Goal: Task Accomplishment & Management: Manage account settings

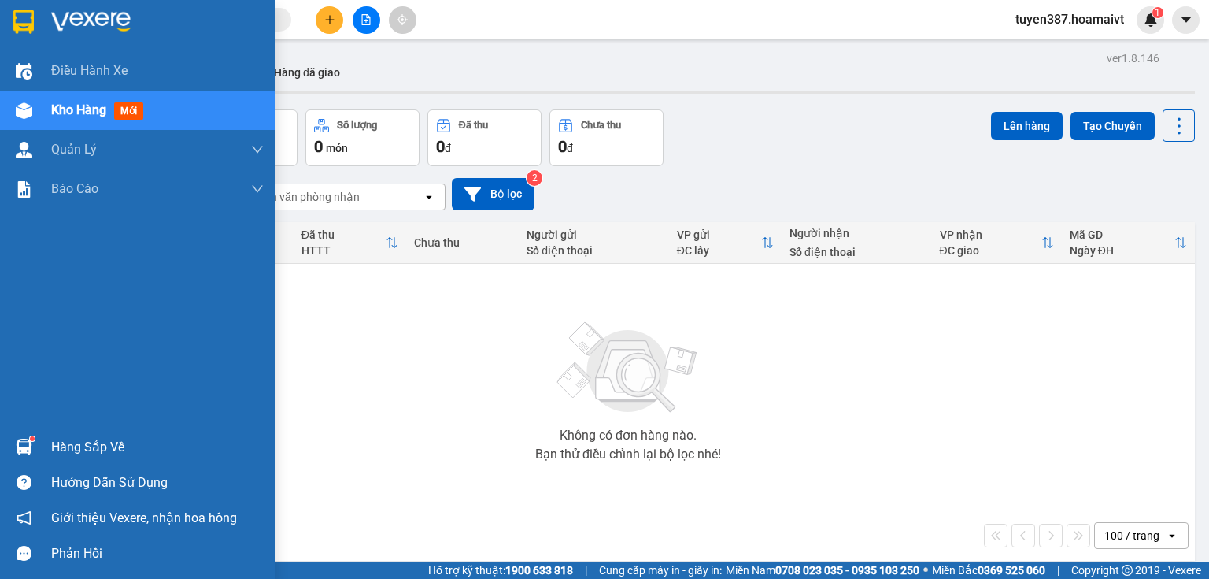
click at [28, 450] on img at bounding box center [24, 447] width 17 height 17
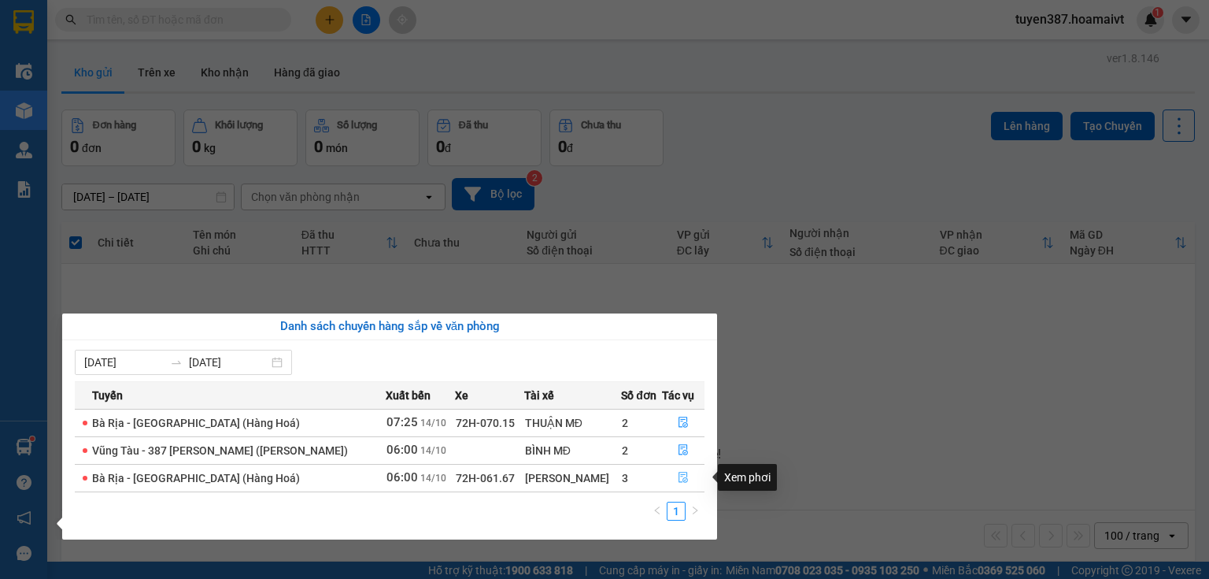
click at [679, 479] on icon "file-done" at bounding box center [683, 477] width 9 height 11
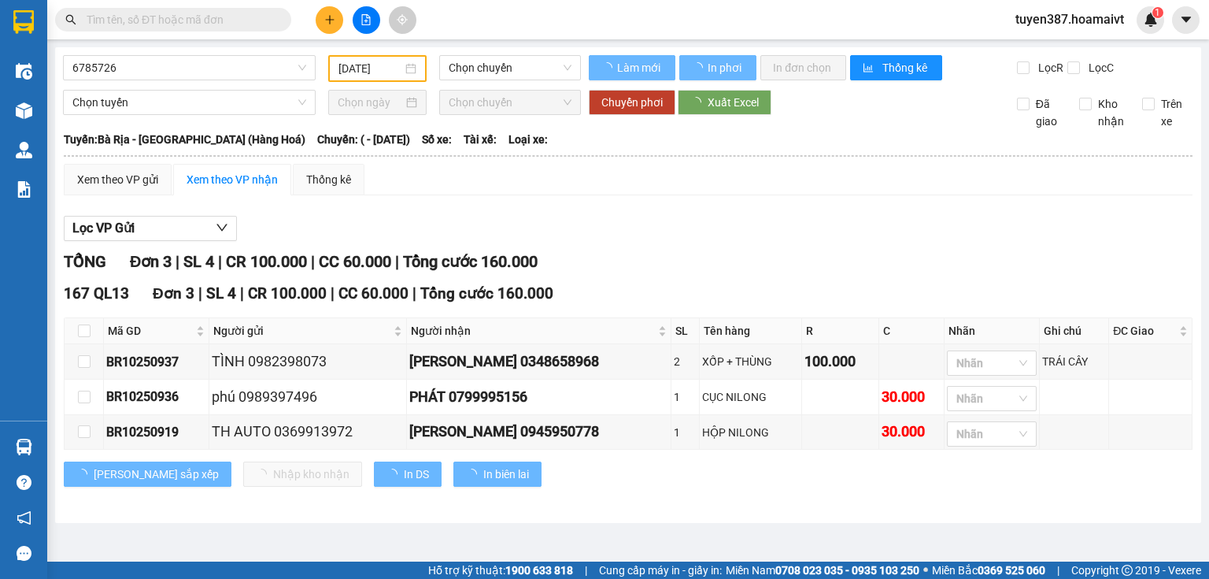
type input "[DATE]"
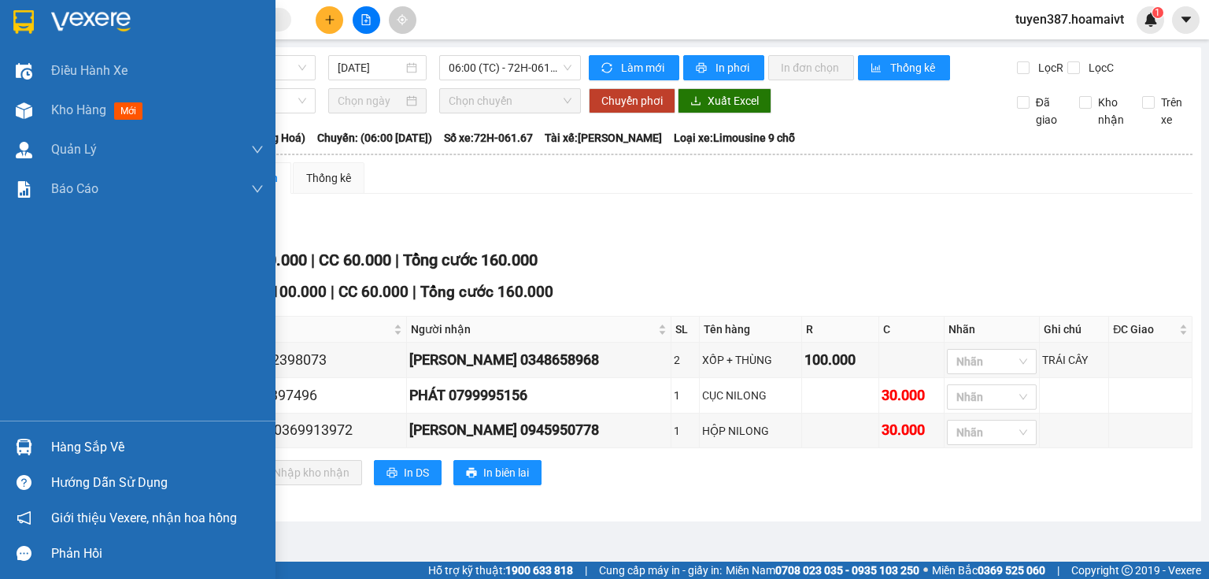
click at [19, 446] on img at bounding box center [24, 447] width 17 height 17
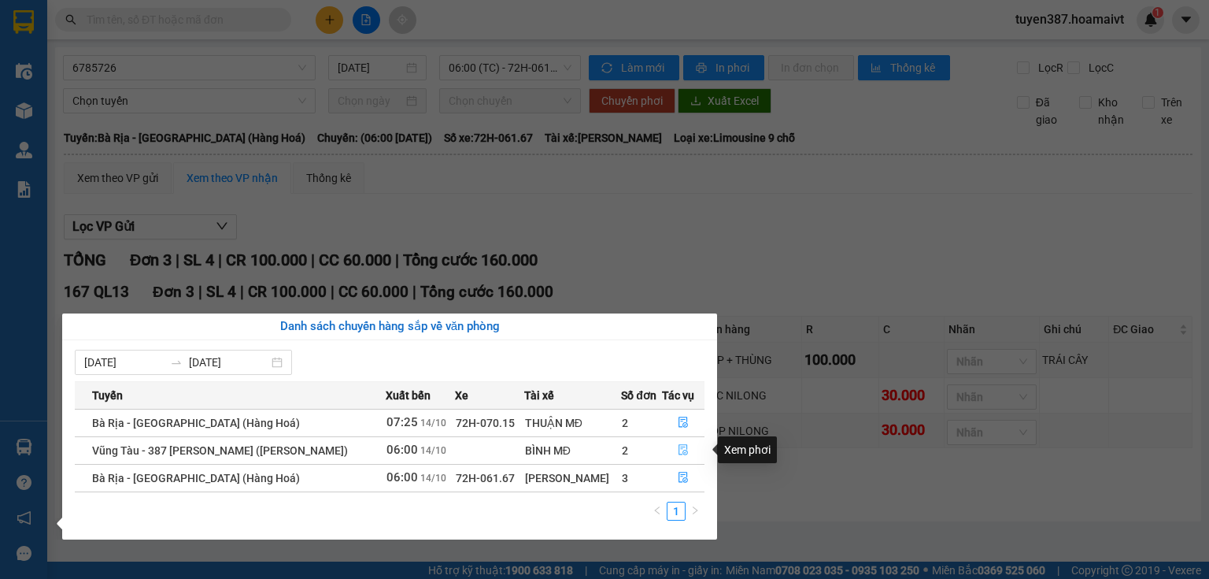
click at [683, 453] on icon "file-done" at bounding box center [683, 449] width 11 height 11
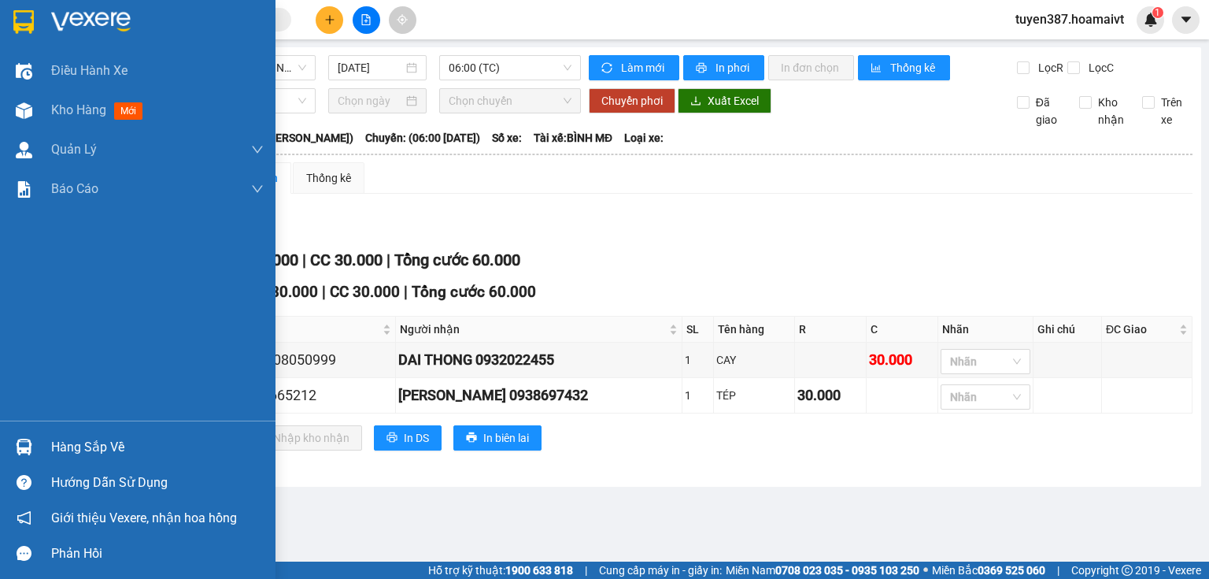
click at [16, 444] on img at bounding box center [24, 447] width 17 height 17
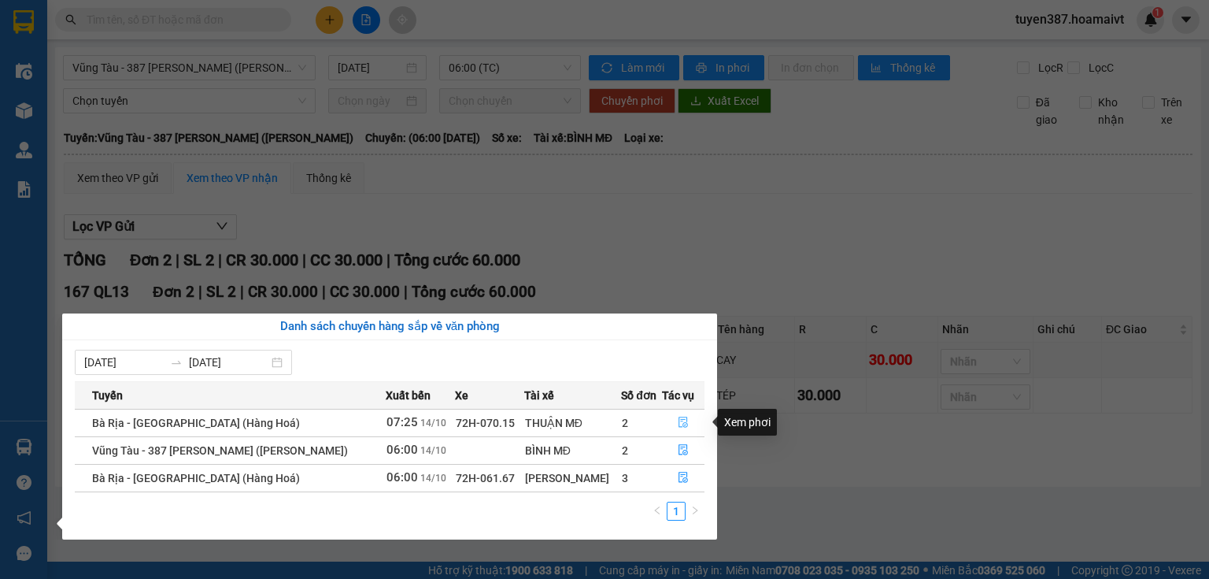
click at [680, 420] on icon "file-done" at bounding box center [683, 421] width 11 height 11
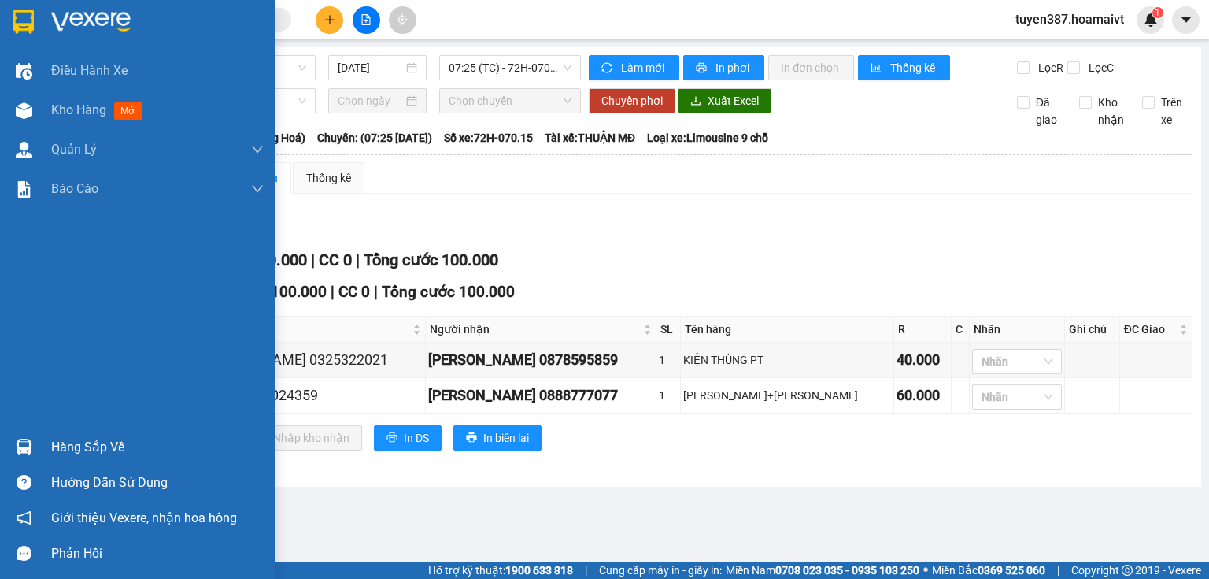
click at [10, 440] on div at bounding box center [24, 447] width 28 height 28
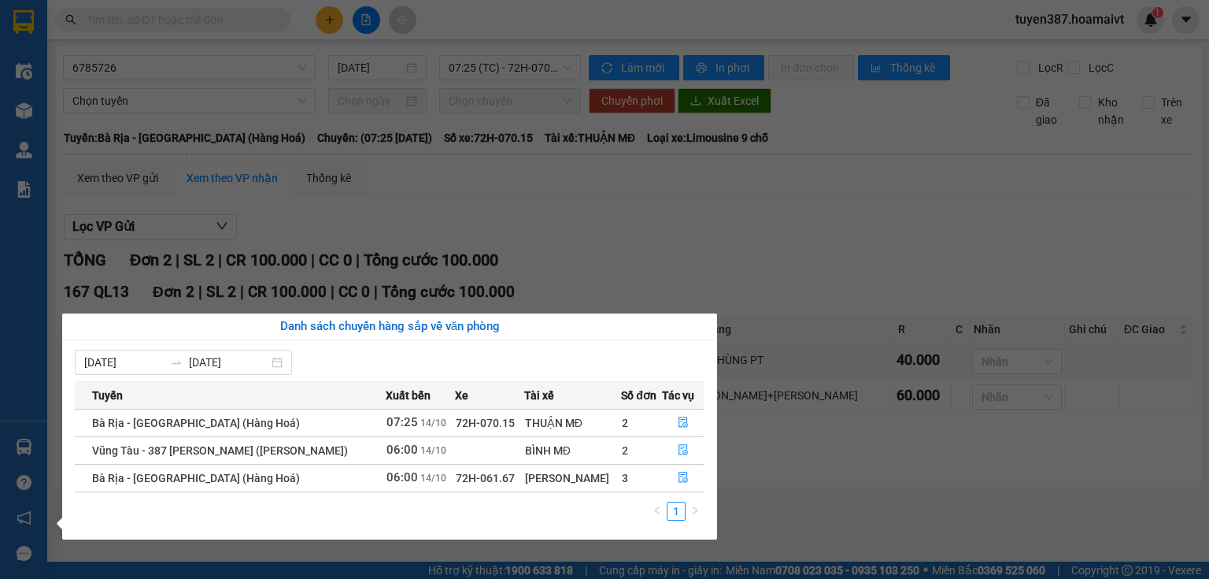
click at [589, 246] on section "Kết quả [PERSON_NAME] ( 0 ) Bộ lọc No Data tuyen387.hoamaivt 1 Điều [PERSON_NAM…" at bounding box center [604, 289] width 1209 height 579
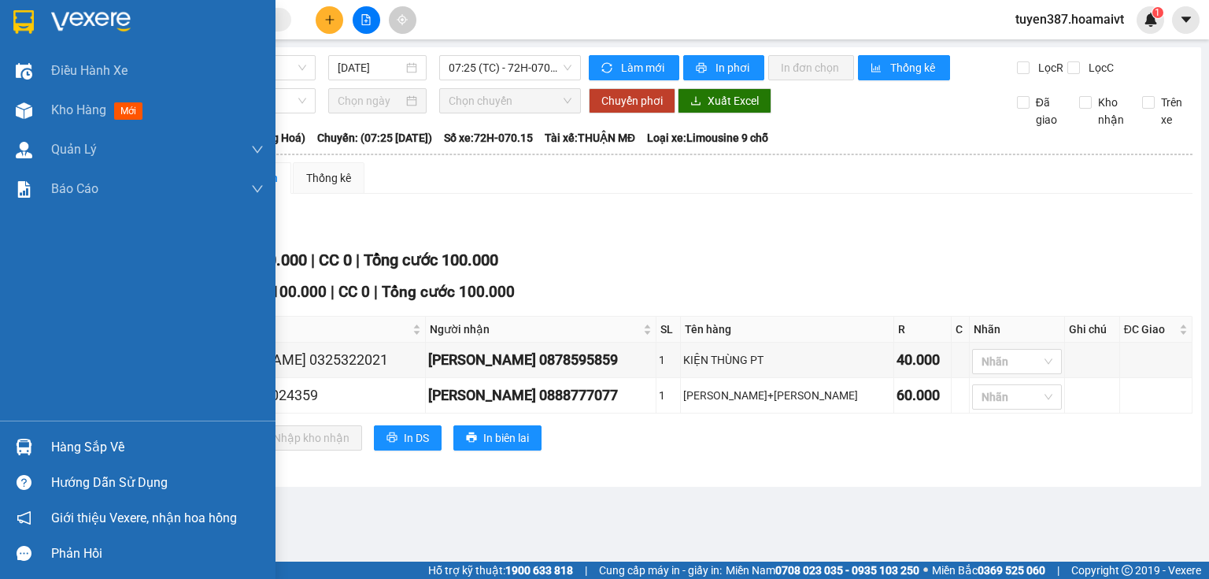
click at [24, 449] on img at bounding box center [24, 447] width 17 height 17
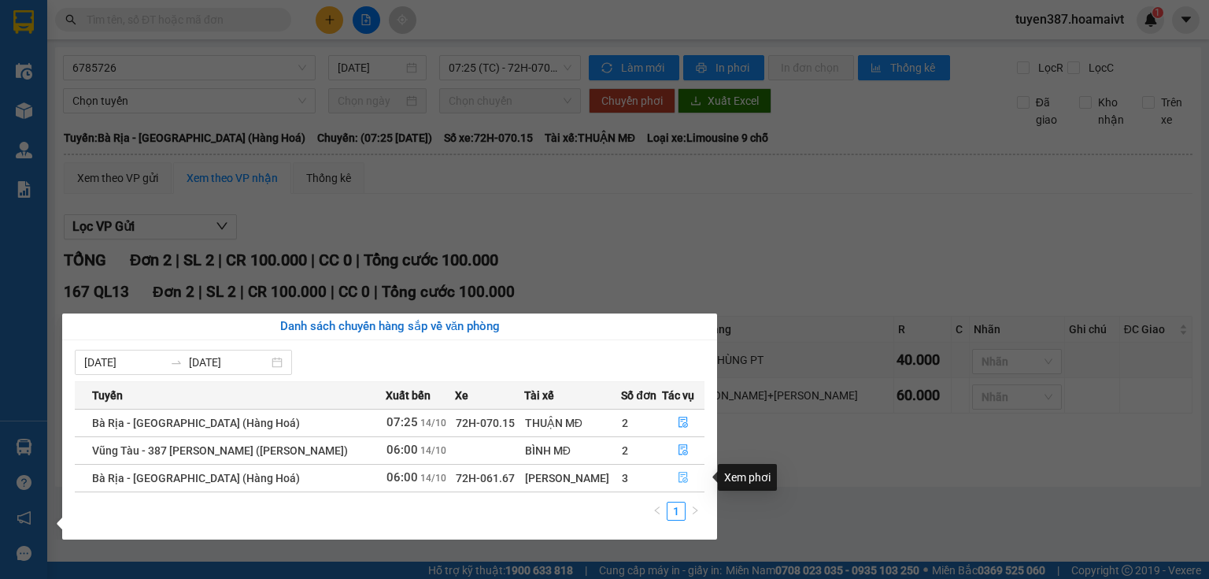
click at [678, 473] on icon "file-done" at bounding box center [683, 477] width 11 height 11
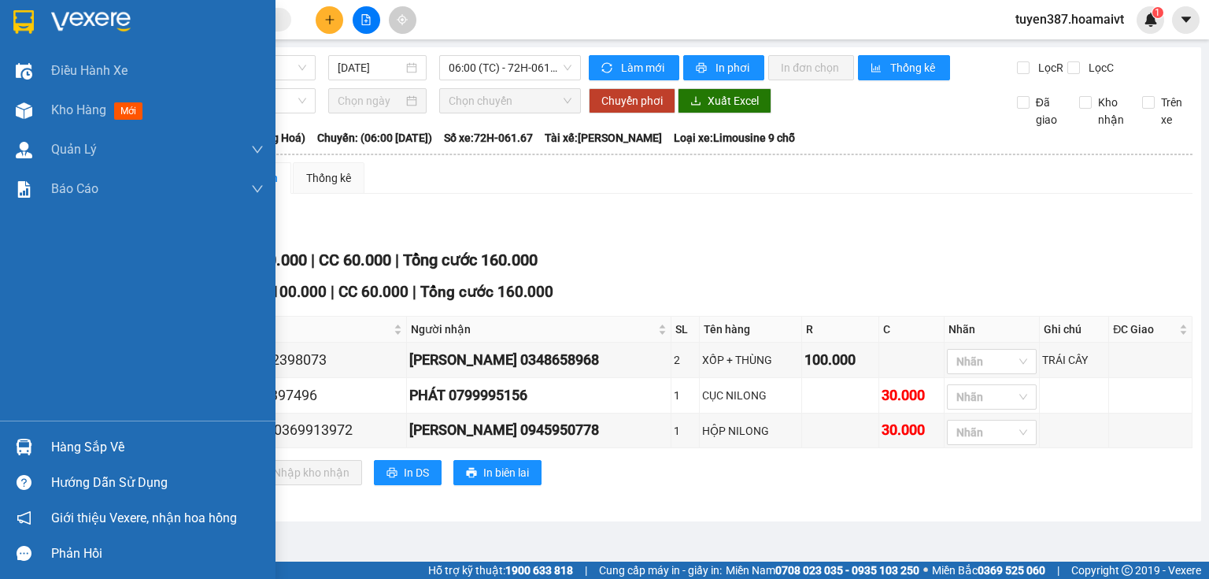
click at [25, 442] on img at bounding box center [24, 447] width 17 height 17
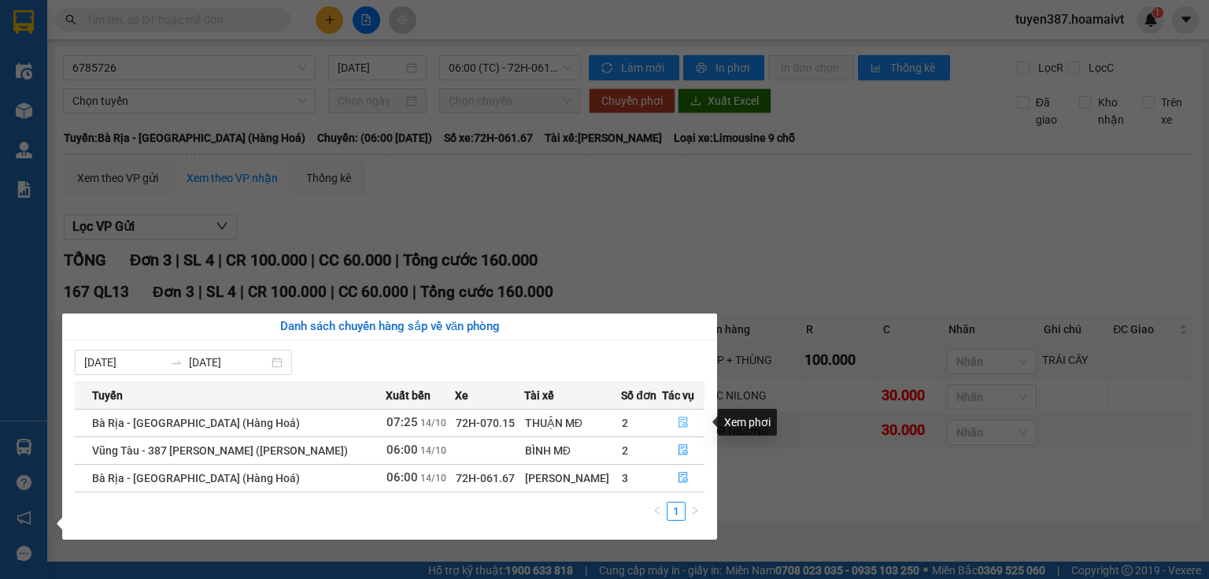
click at [680, 417] on icon "file-done" at bounding box center [683, 422] width 9 height 11
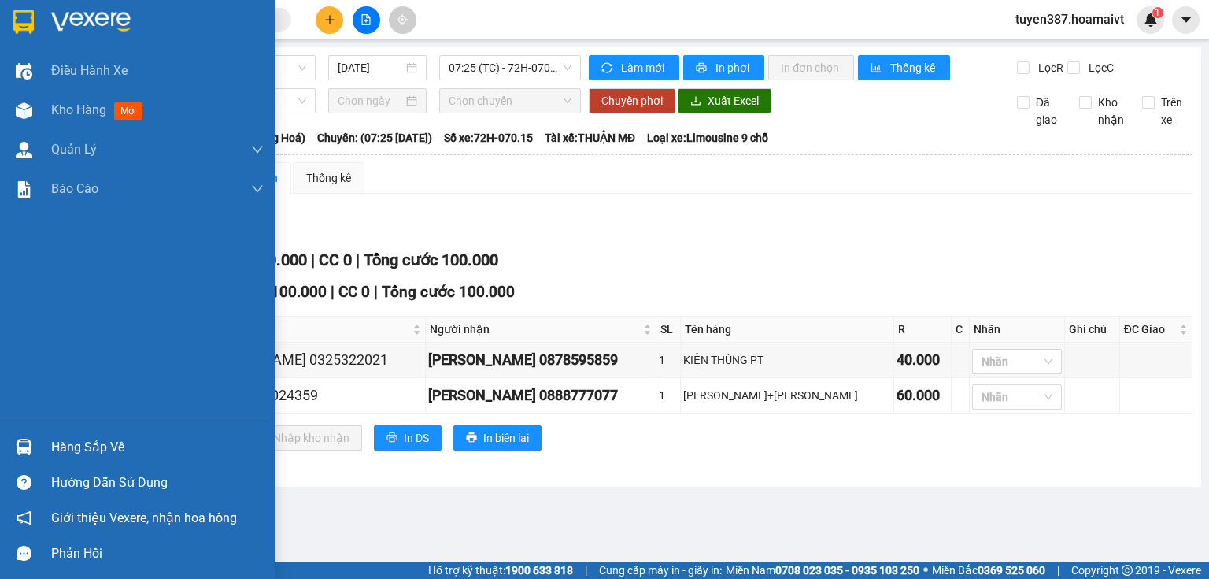
click at [22, 445] on img at bounding box center [24, 447] width 17 height 17
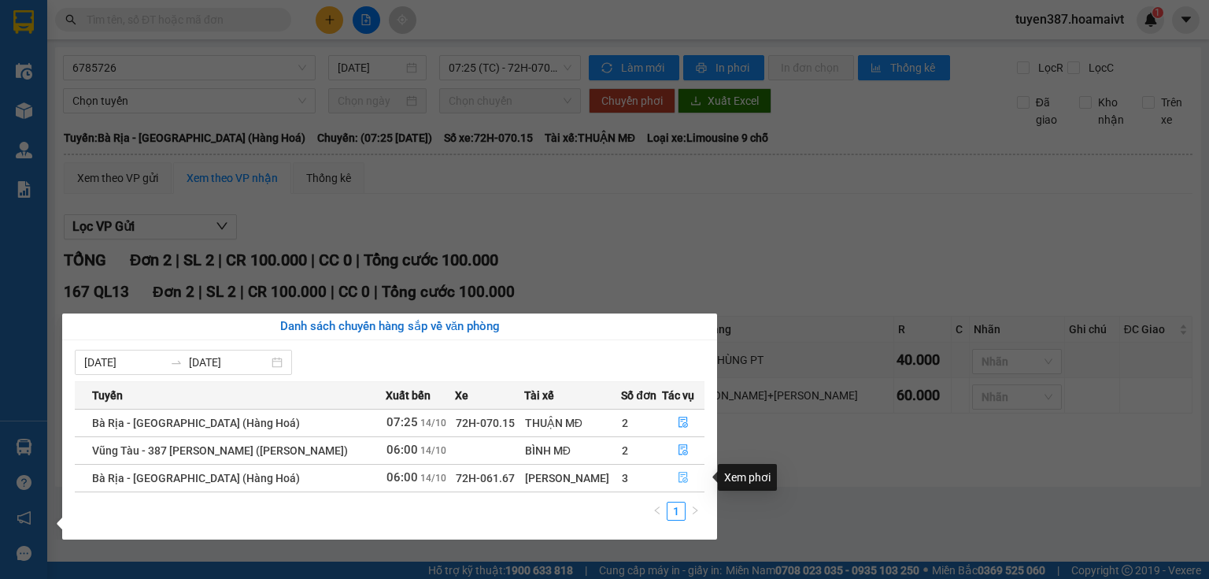
click at [680, 477] on icon "file-done" at bounding box center [683, 477] width 11 height 11
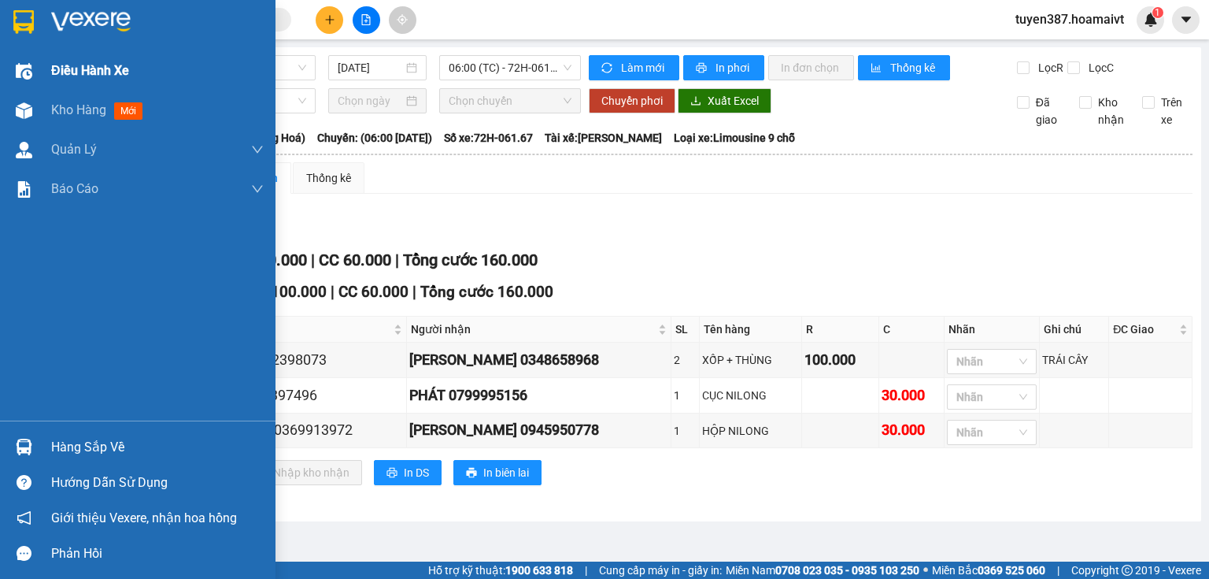
click at [23, 68] on img at bounding box center [24, 71] width 17 height 17
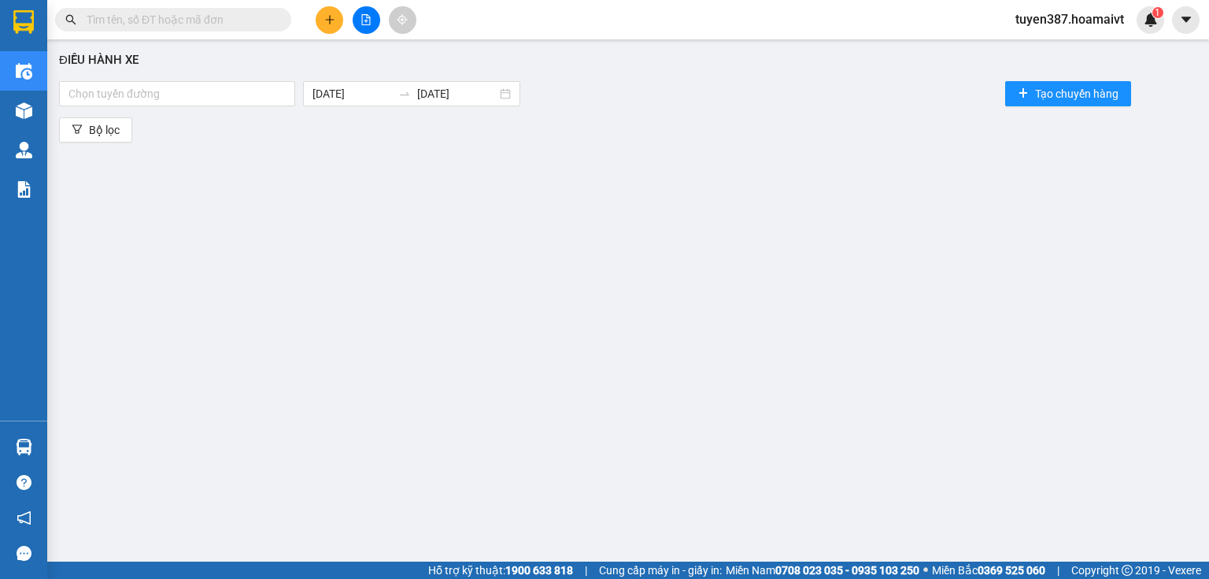
click at [237, 16] on input "text" at bounding box center [180, 19] width 186 height 17
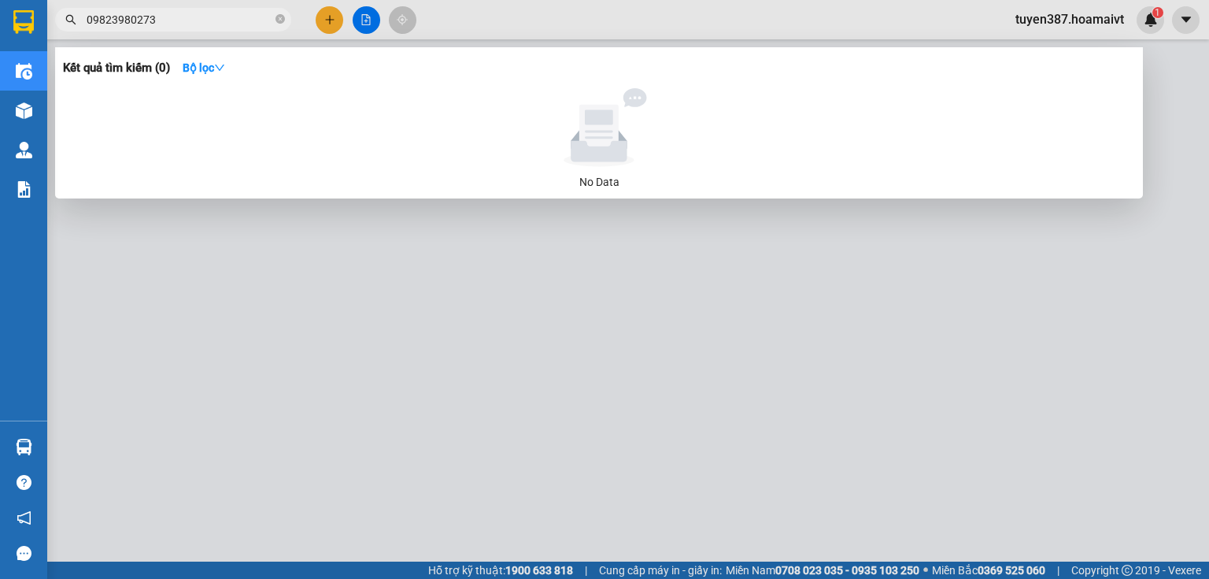
click at [139, 19] on input "09823980273" at bounding box center [180, 19] width 186 height 17
click at [166, 29] on span "098239873" at bounding box center [173, 20] width 236 height 24
click at [168, 21] on input "098239873" at bounding box center [180, 19] width 186 height 17
click at [129, 21] on input "098239873" at bounding box center [180, 19] width 186 height 17
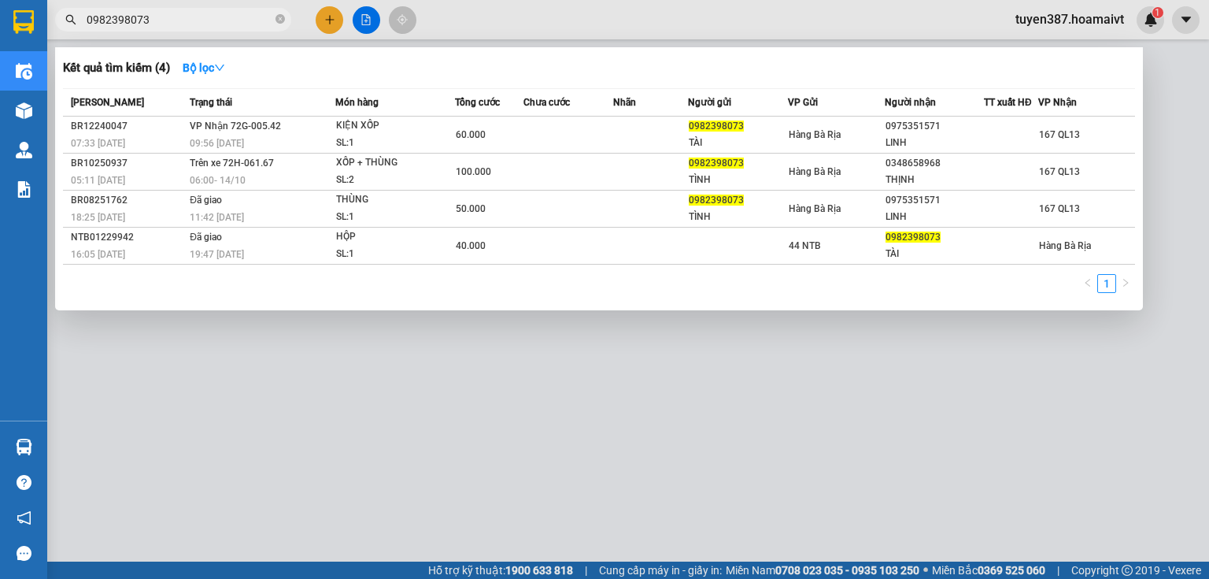
type input "0982398073"
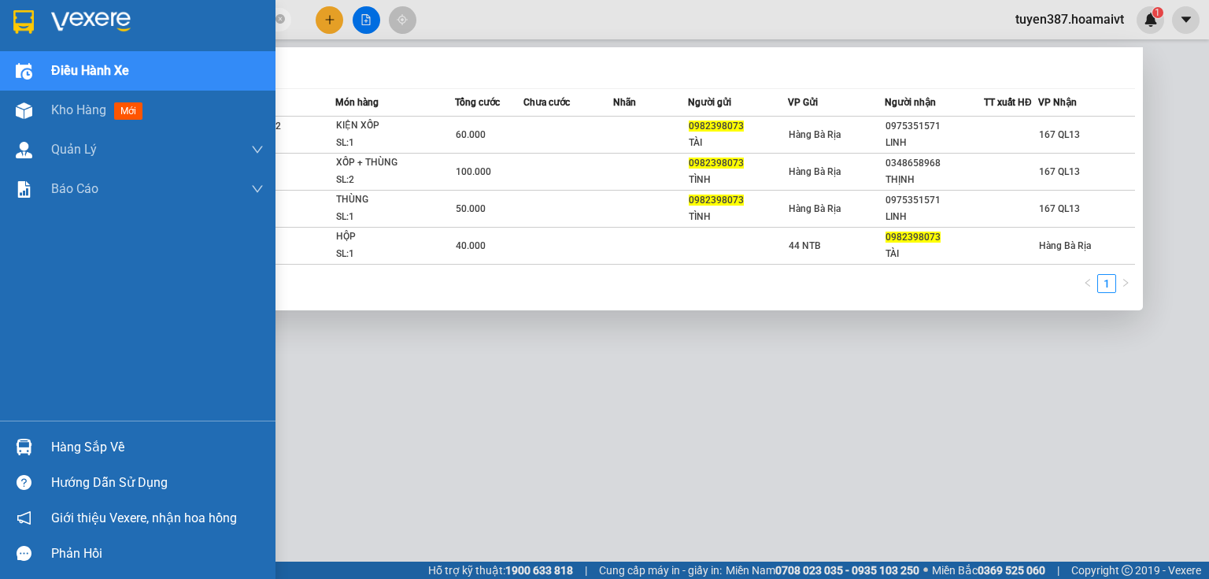
click at [36, 438] on div at bounding box center [24, 447] width 28 height 28
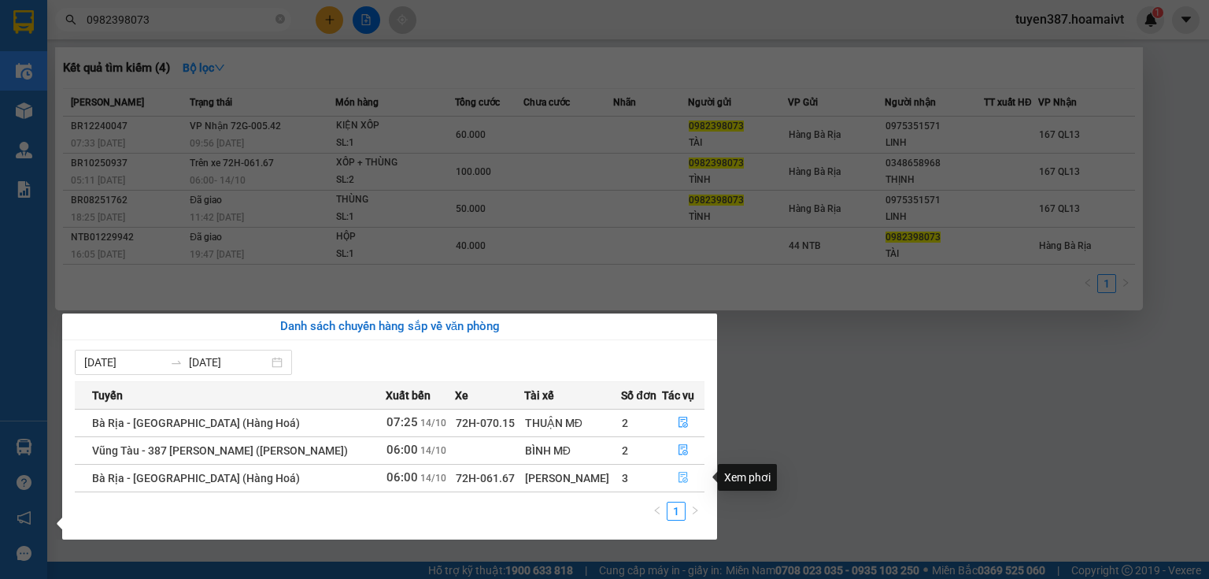
click at [682, 476] on icon "file-done" at bounding box center [683, 477] width 11 height 11
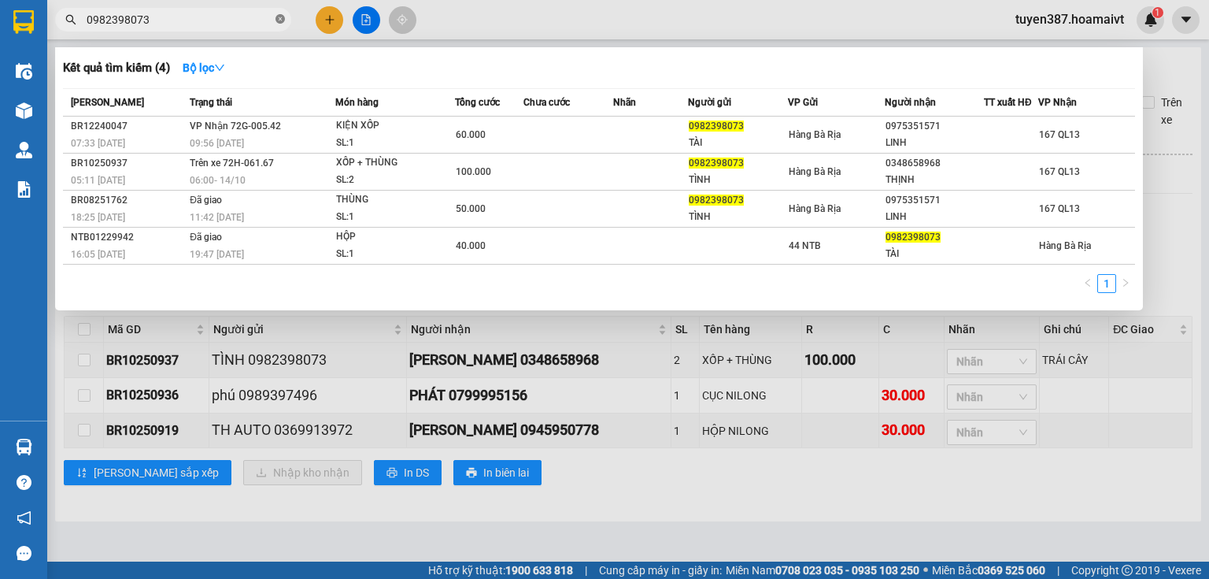
click at [277, 19] on icon "close-circle" at bounding box center [280, 18] width 9 height 9
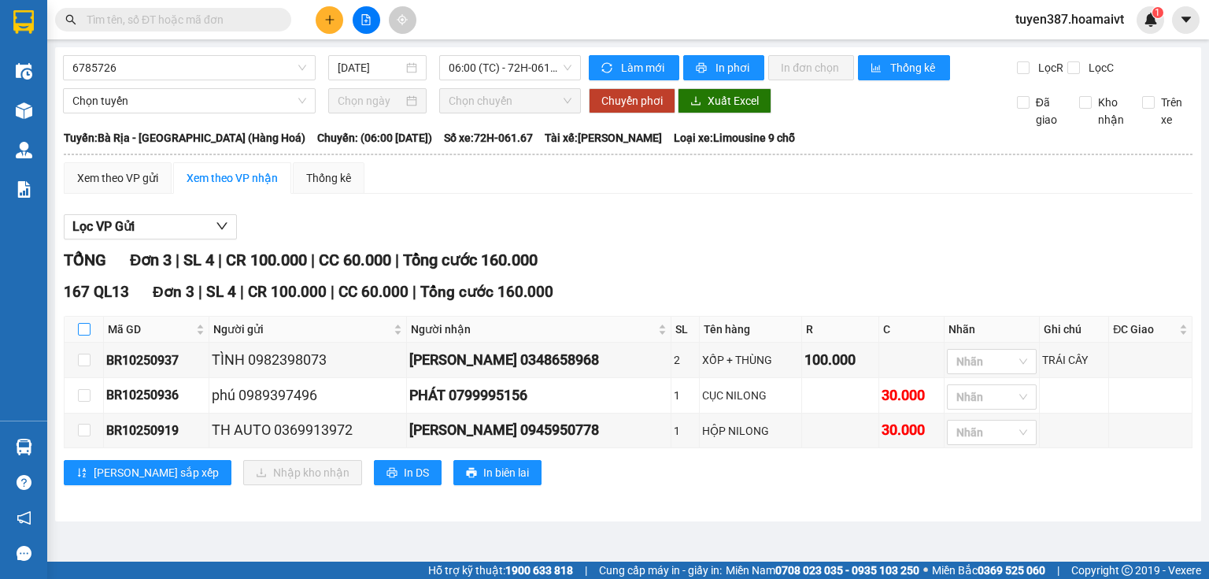
click at [86, 328] on input "checkbox" at bounding box center [84, 329] width 13 height 13
checkbox input "true"
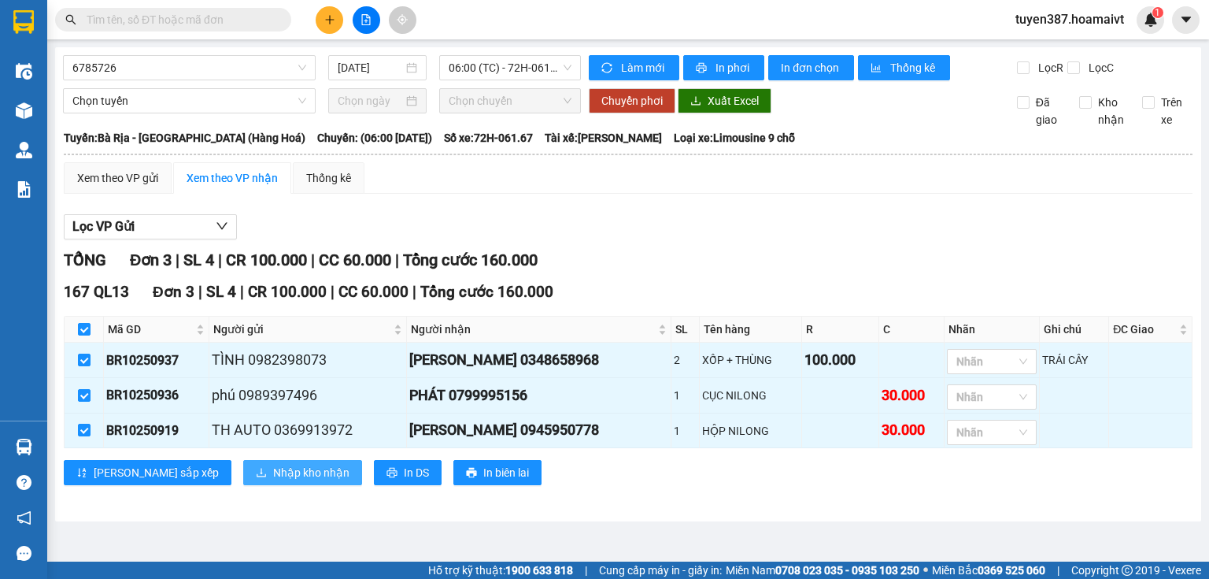
click at [273, 471] on span "Nhập kho nhận" at bounding box center [311, 472] width 76 height 17
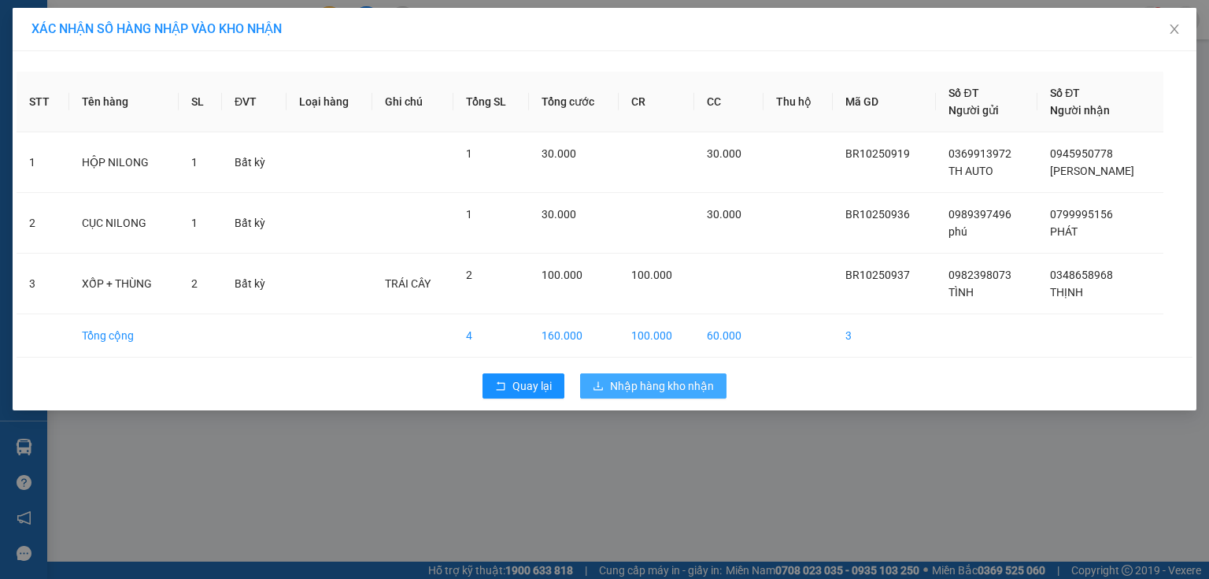
click at [679, 386] on span "Nhập hàng kho nhận" at bounding box center [662, 385] width 104 height 17
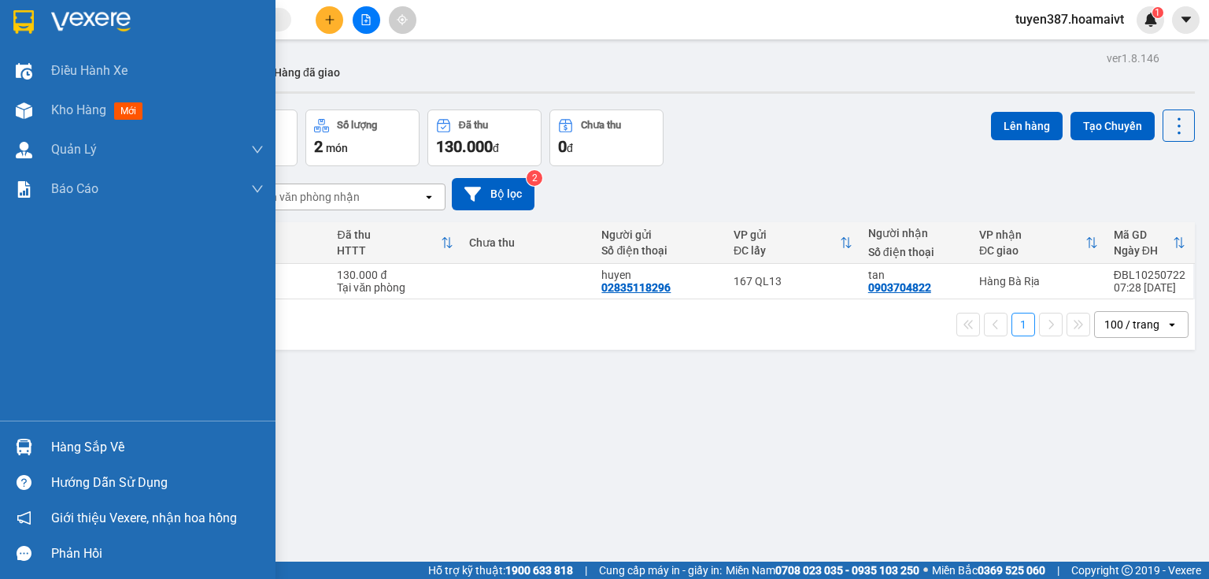
click at [25, 445] on img at bounding box center [24, 447] width 17 height 17
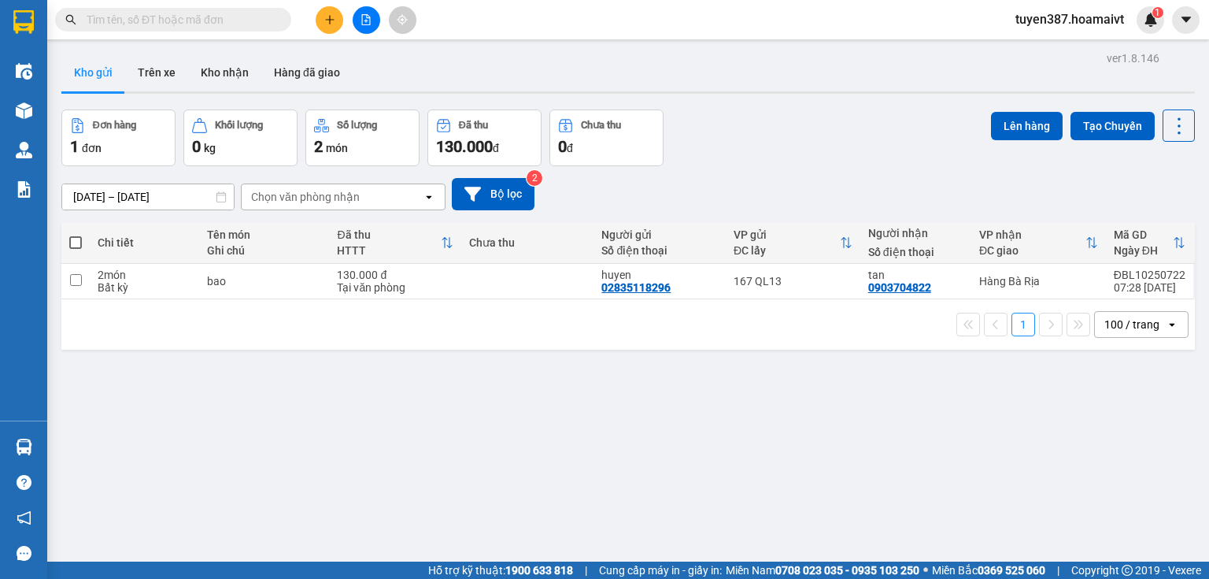
click at [231, 76] on section "Kết quả [PERSON_NAME] ( 4 ) Bộ lọc Mã ĐH Trạng thái Món hàng Tổng [PERSON_NAME]…" at bounding box center [604, 289] width 1209 height 579
click at [231, 76] on button "Kho nhận" at bounding box center [224, 73] width 73 height 38
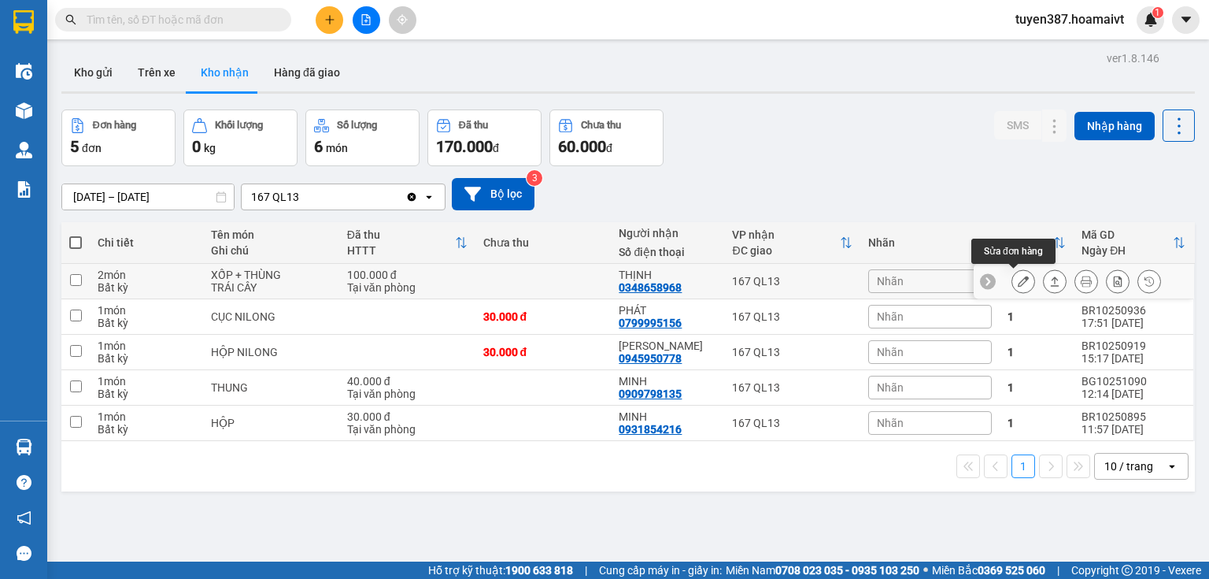
click at [1012, 286] on button at bounding box center [1023, 282] width 22 height 28
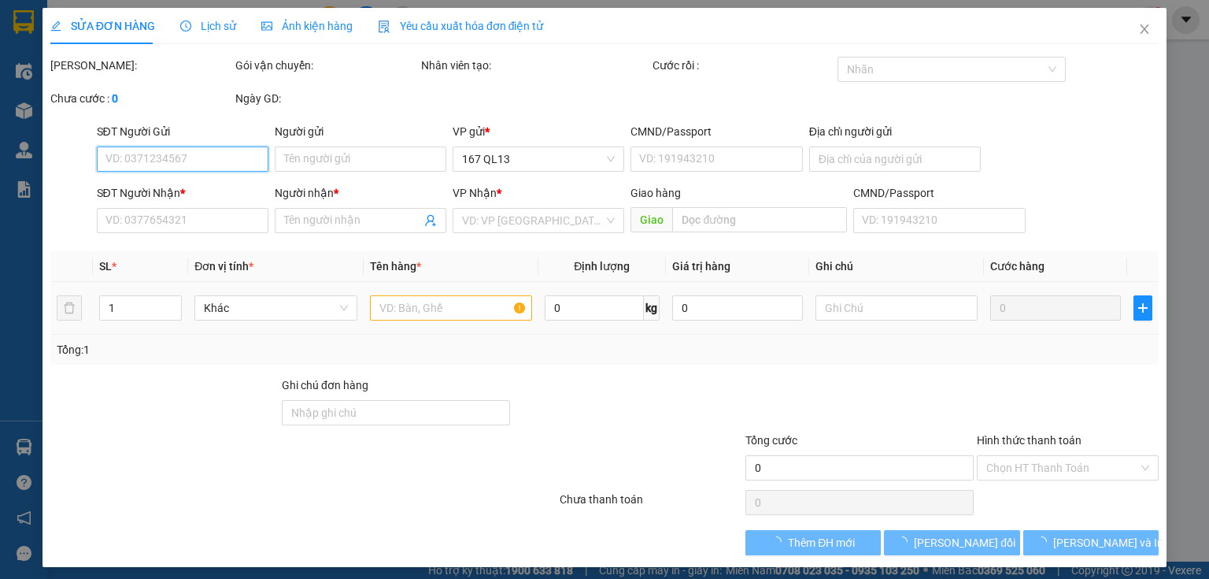
type input "0982398073"
type input "TÌNH"
type input "052099014851"
type input "0348658968"
type input "THỊNH"
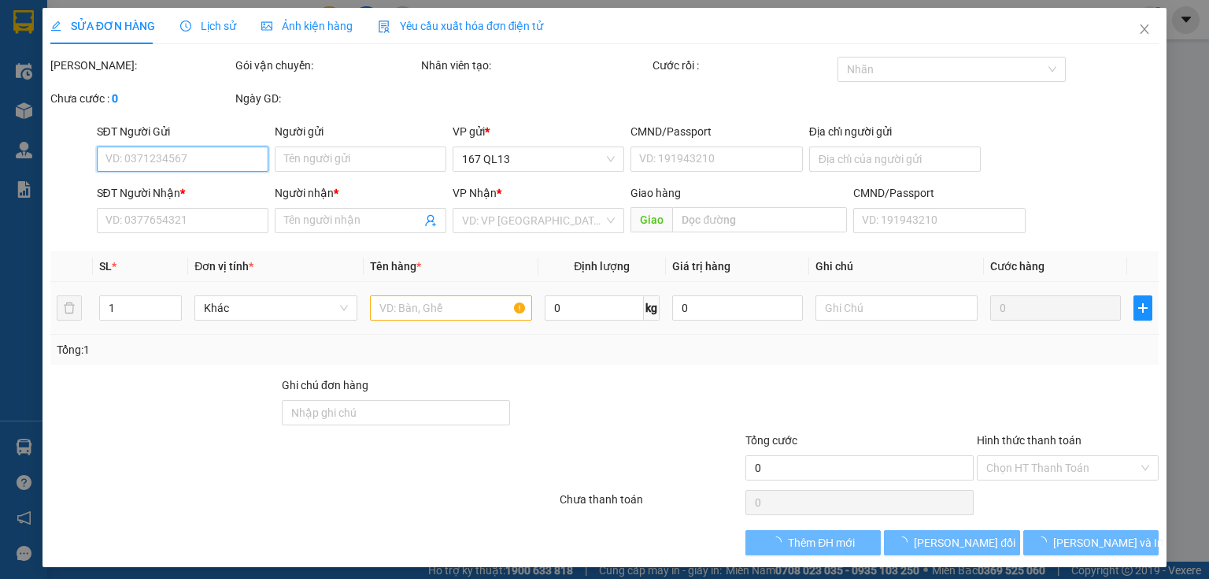
type input "100.000"
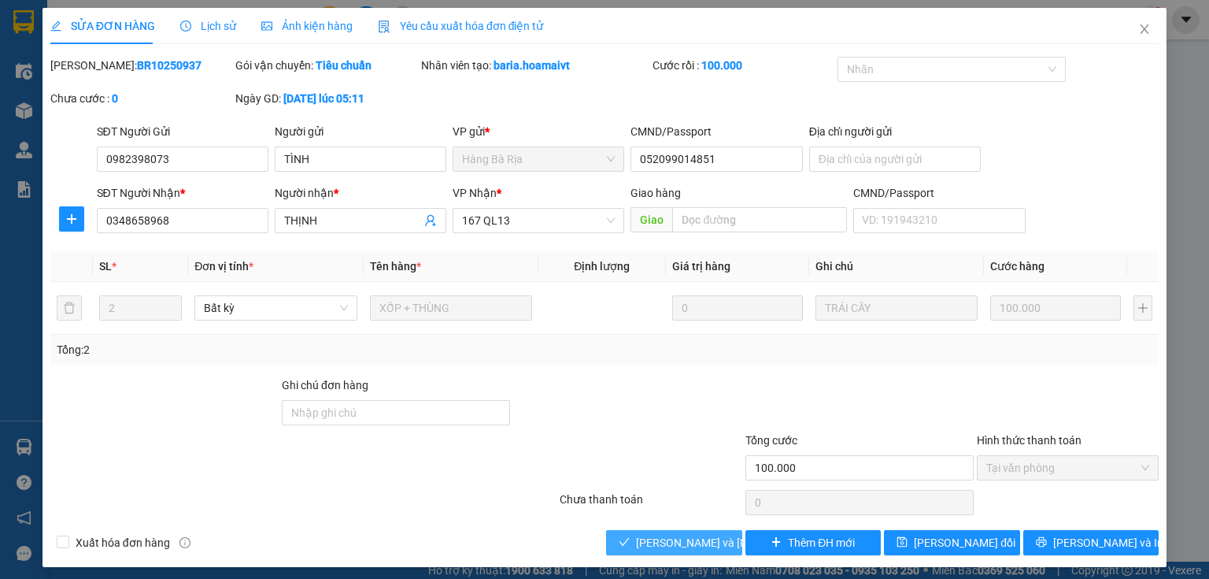
click at [685, 543] on span "[PERSON_NAME] và [PERSON_NAME] hàng" at bounding box center [742, 542] width 213 height 17
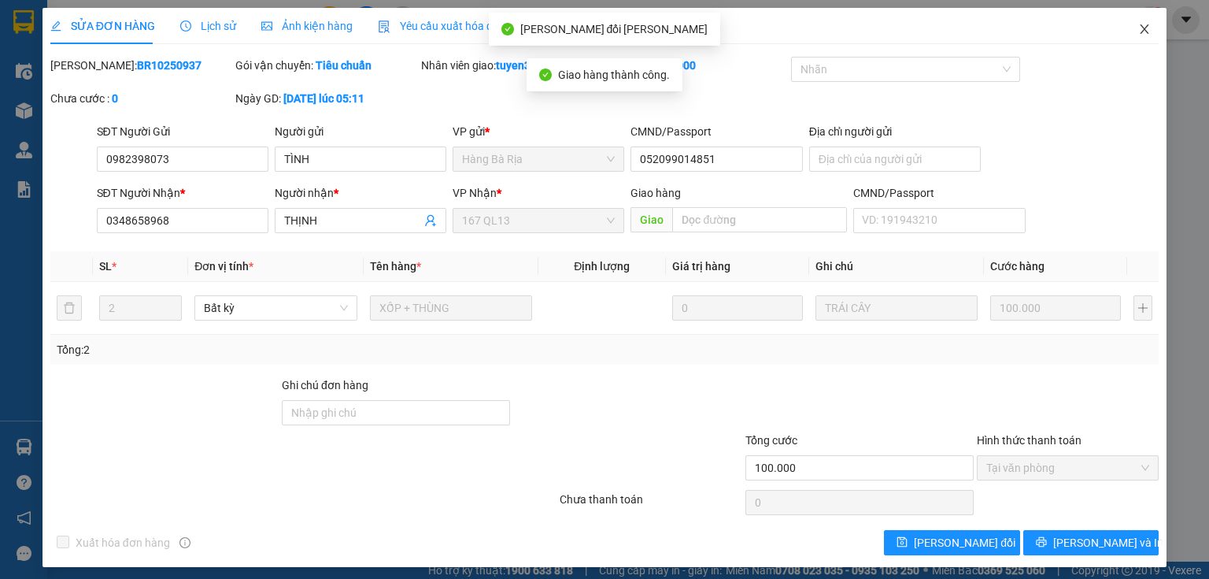
click at [1141, 28] on icon "close" at bounding box center [1145, 28] width 9 height 9
